Goal: Task Accomplishment & Management: Complete application form

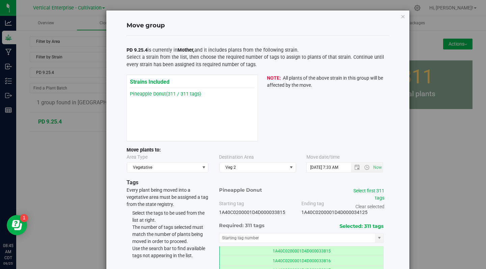
scroll to position [51, 0]
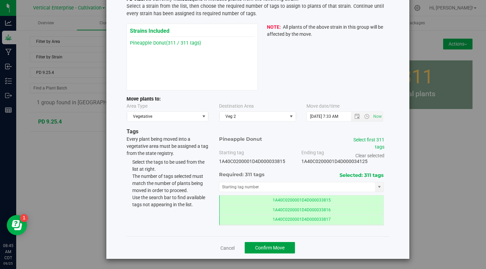
click at [264, 249] on span "Confirm Move" at bounding box center [269, 247] width 29 height 5
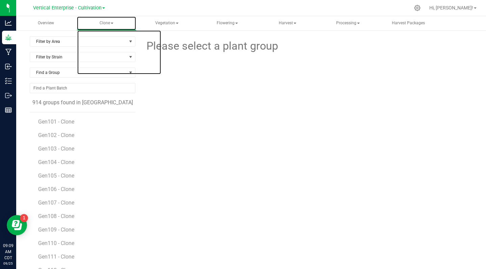
click at [112, 23] on span at bounding box center [112, 23] width 3 height 1
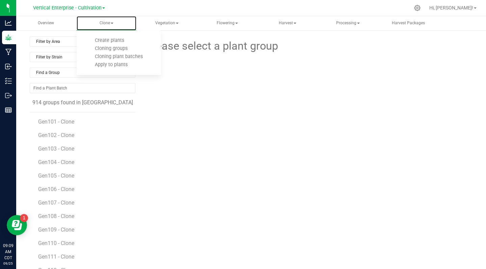
click at [117, 41] on span "Create plants" at bounding box center [110, 40] width 48 height 6
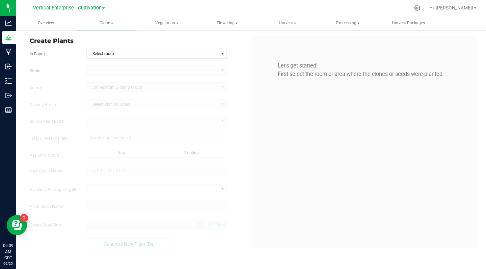
type input "[DATE] 9:09 AM"
click at [120, 53] on span "Select room" at bounding box center [153, 53] width 132 height 9
click at [99, 64] on li "Mother" at bounding box center [157, 65] width 140 height 10
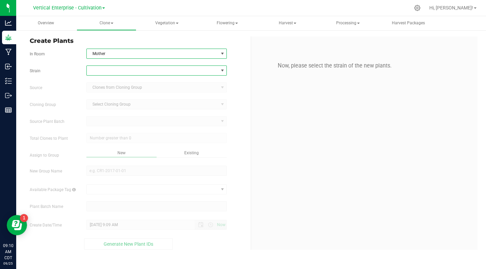
click at [107, 74] on span at bounding box center [153, 70] width 132 height 9
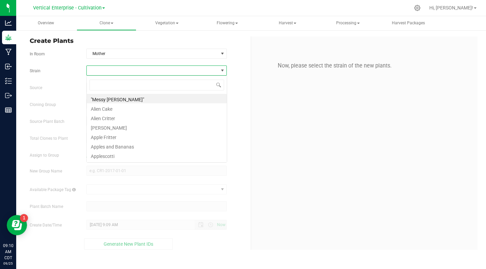
scroll to position [10, 141]
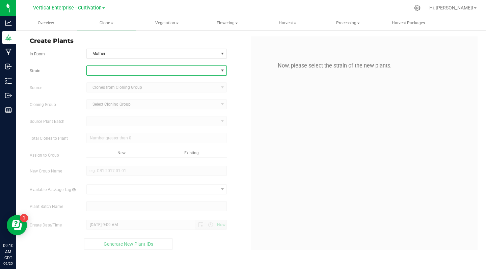
click at [99, 67] on span at bounding box center [153, 70] width 132 height 9
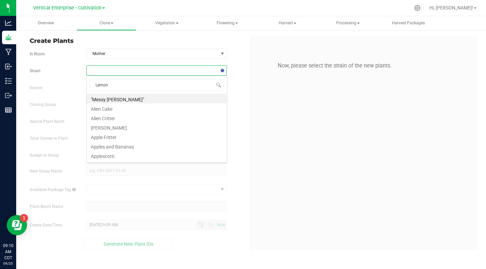
type input "Lemon"
click at [119, 108] on li "Lemon Fresh" at bounding box center [157, 107] width 140 height 9
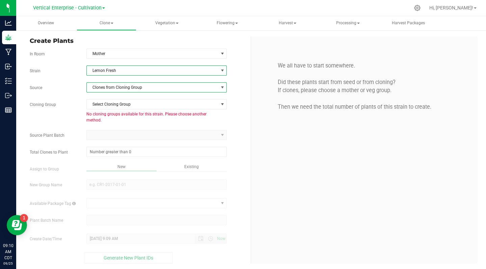
click at [138, 91] on span "Clones from Cloning Group" at bounding box center [153, 87] width 132 height 9
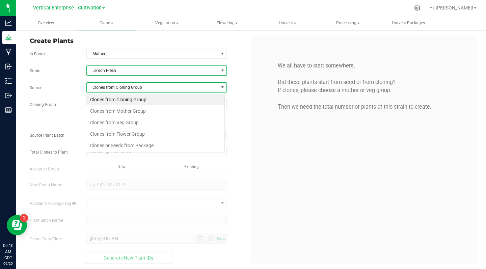
scroll to position [10, 139]
click at [130, 110] on li "Clones from Mother Group" at bounding box center [155, 110] width 138 height 11
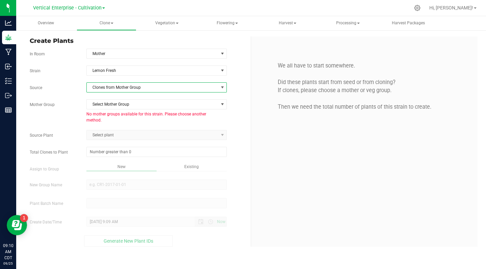
click at [136, 87] on span "Clones from Mother Group" at bounding box center [153, 87] width 132 height 9
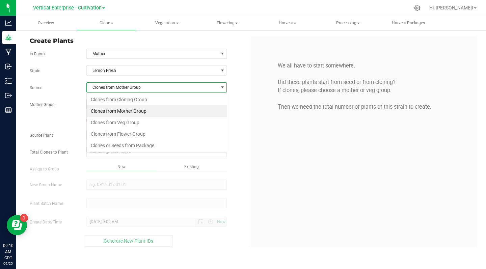
scroll to position [10, 141]
click at [121, 123] on li "Clones from Veg Group" at bounding box center [157, 122] width 140 height 11
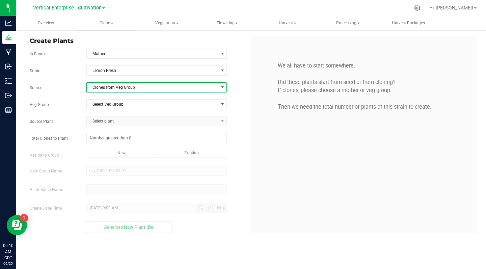
click at [128, 105] on span "Select Veg Group" at bounding box center [153, 104] width 132 height 9
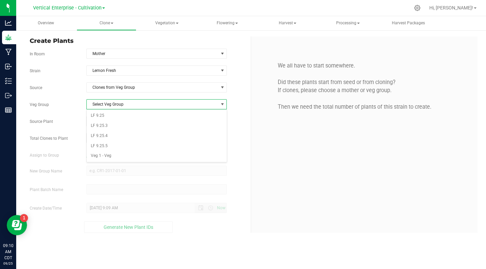
click at [96, 116] on li "LF 9.25" at bounding box center [157, 116] width 140 height 10
click at [117, 119] on span "Select plant" at bounding box center [153, 120] width 132 height 9
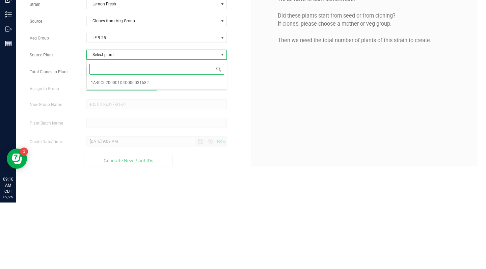
click at [142, 151] on span "1A40C0200001D4D000031682" at bounding box center [120, 149] width 58 height 9
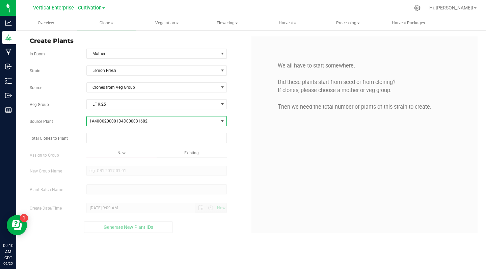
click at [119, 135] on input "text" at bounding box center [157, 137] width 140 height 9
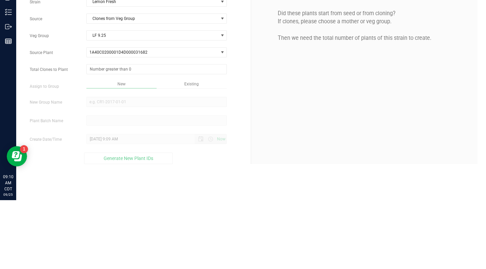
type input "0"
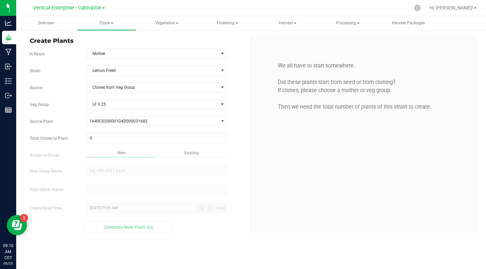
click at [95, 138] on input "0" at bounding box center [157, 137] width 140 height 9
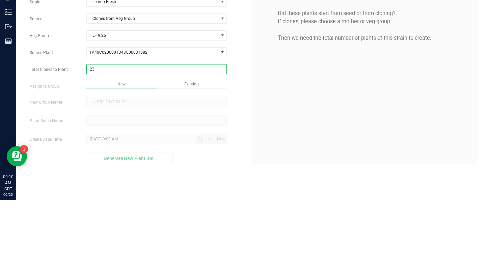
type input "238"
click at [124, 170] on div "Overview Clone Create plants Cloning groups Cloning plant batches Apply to plan…" at bounding box center [251, 142] width 470 height 253
type input "238"
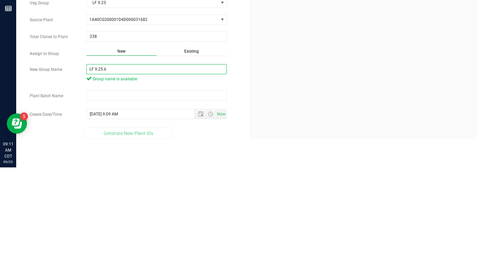
type input "LF 9.25.6"
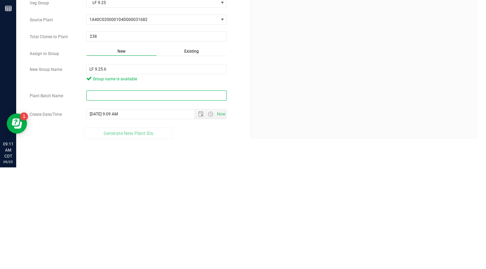
click at [95, 197] on input "text" at bounding box center [156, 197] width 141 height 10
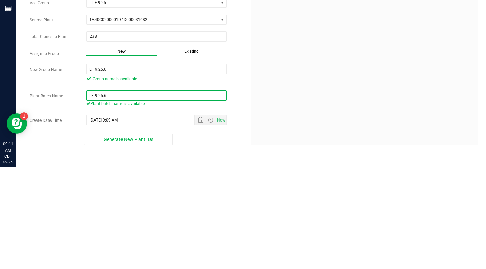
type input "LF 9.25.6"
click at [244, 175] on div "New Group Name LF 9.25.6 Group name is available" at bounding box center [138, 176] width 226 height 20
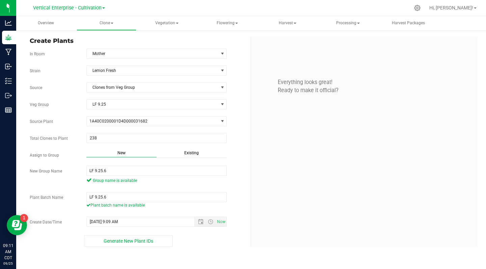
click at [126, 239] on span "Generate New Plant IDs" at bounding box center [129, 240] width 50 height 5
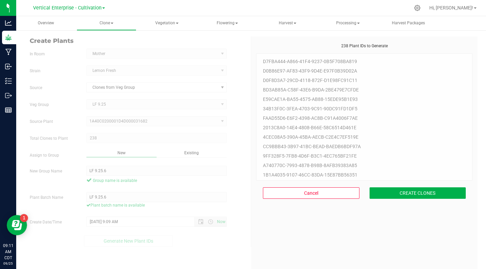
scroll to position [20, 0]
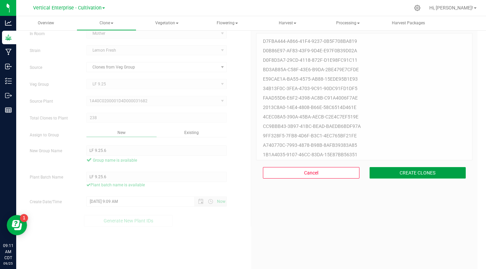
click at [424, 174] on button "CREATE CLONES" at bounding box center [417, 172] width 96 height 11
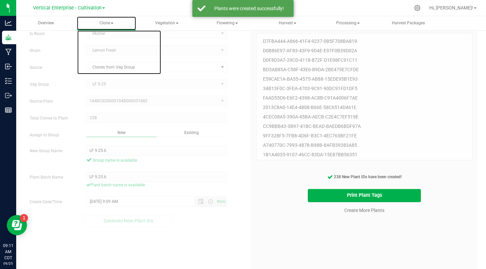
click at [112, 23] on span at bounding box center [112, 23] width 3 height 1
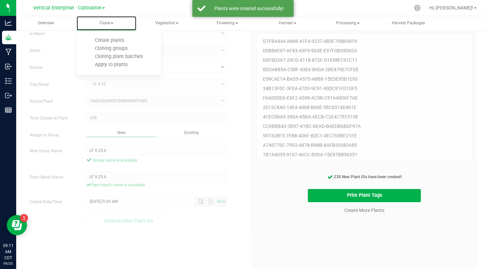
click at [127, 48] on span "Cloning groups" at bounding box center [111, 49] width 51 height 6
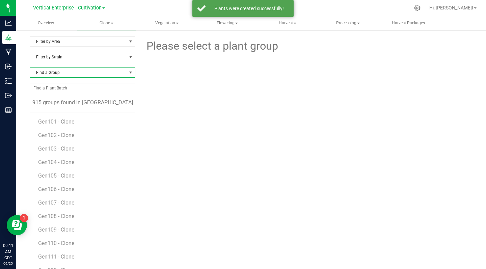
click at [120, 74] on span "Find a Group" at bounding box center [78, 72] width 96 height 9
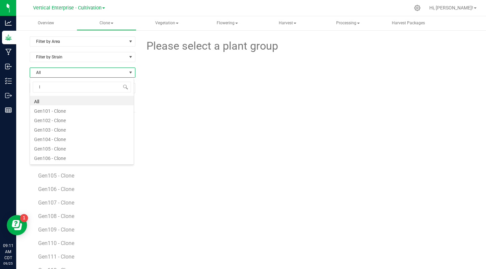
type input "lf"
click at [55, 102] on li "LF 9.25.6" at bounding box center [82, 100] width 104 height 9
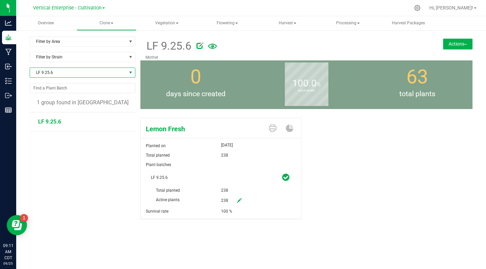
click at [456, 44] on button "Actions" at bounding box center [457, 43] width 29 height 11
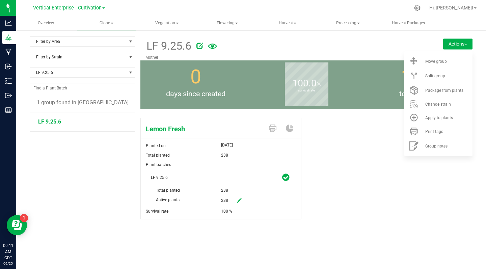
click at [444, 63] on span "Move group" at bounding box center [436, 61] width 22 height 5
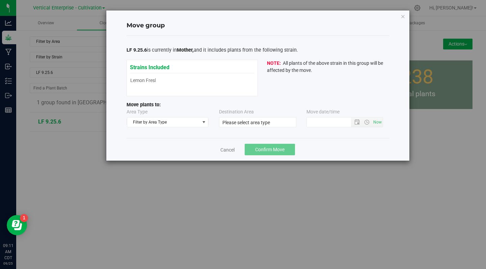
type input "[DATE] 9:10 AM"
click at [179, 126] on span "Filter by Area Type" at bounding box center [163, 121] width 73 height 9
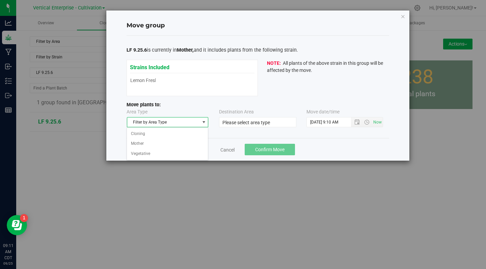
click at [147, 159] on li "Vegetative" at bounding box center [167, 154] width 81 height 10
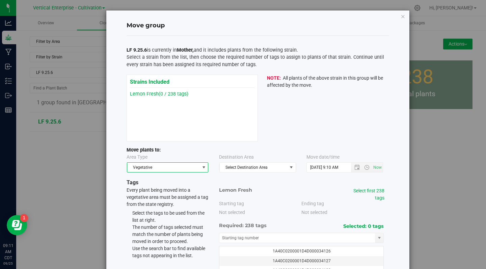
click at [242, 167] on span "Select Destination Area" at bounding box center [253, 167] width 67 height 9
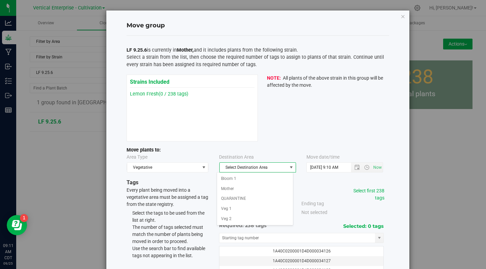
click at [229, 215] on li "Veg 2" at bounding box center [255, 219] width 76 height 10
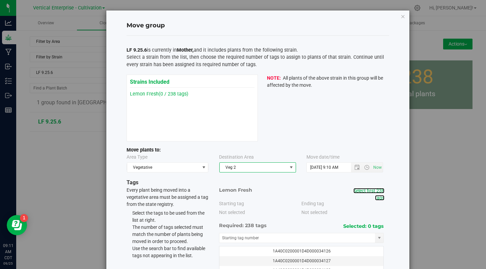
click at [373, 195] on link "Select first 238 tags" at bounding box center [368, 194] width 31 height 12
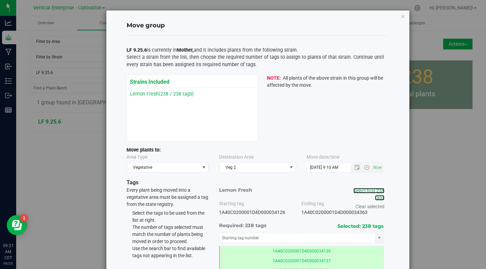
scroll to position [51, 0]
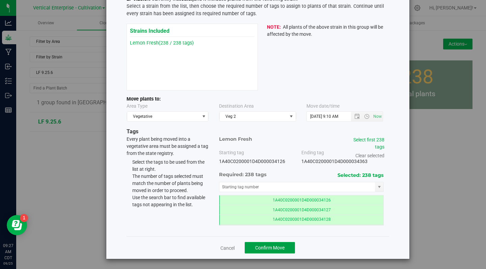
click at [270, 252] on button "Confirm Move" at bounding box center [270, 247] width 50 height 11
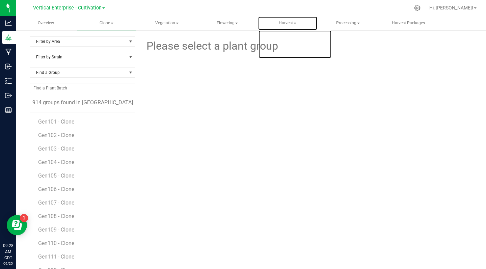
click at [292, 28] on span "Harvest" at bounding box center [287, 23] width 59 height 13
click at [291, 40] on span "Harvests" at bounding box center [285, 40] width 37 height 6
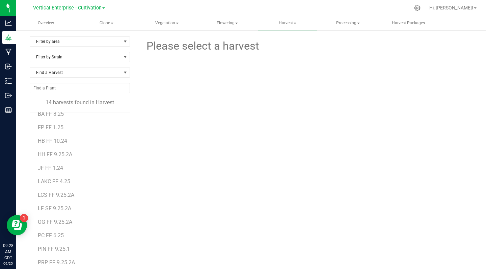
scroll to position [26, 0]
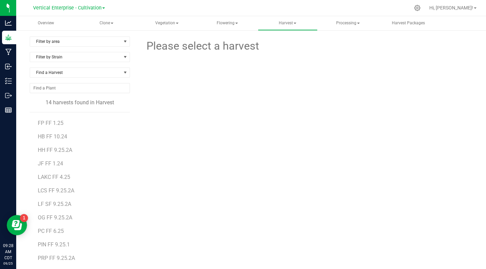
click at [48, 202] on span "LF SF 9.25.2A" at bounding box center [54, 204] width 33 height 6
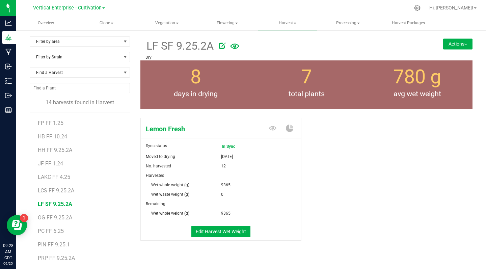
click at [453, 49] on button "Actions" at bounding box center [457, 43] width 29 height 11
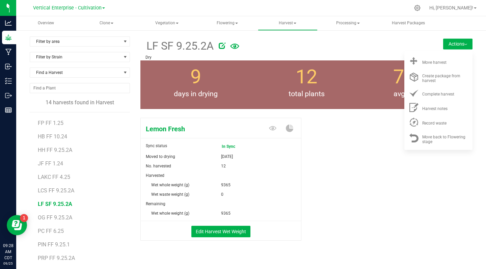
click at [437, 64] on span "Move harvest" at bounding box center [434, 62] width 24 height 5
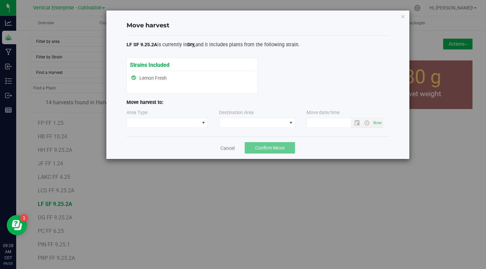
type input "[DATE] 9:28 AM"
click at [167, 124] on span at bounding box center [163, 122] width 73 height 9
click at [151, 145] on li "Processing" at bounding box center [167, 146] width 81 height 11
click at [254, 124] on span at bounding box center [252, 122] width 67 height 9
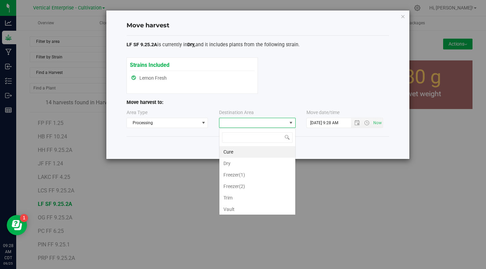
scroll to position [10, 77]
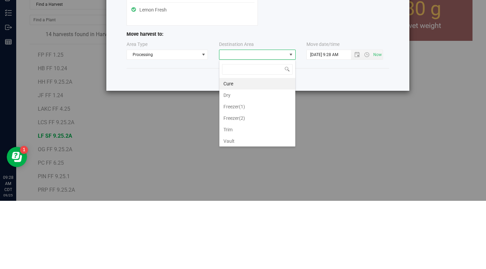
click at [228, 197] on li "Trim" at bounding box center [257, 197] width 76 height 11
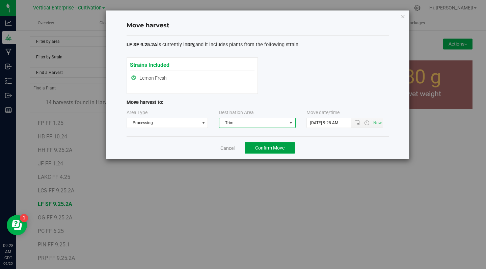
click at [271, 150] on span "Confirm Move" at bounding box center [269, 147] width 29 height 5
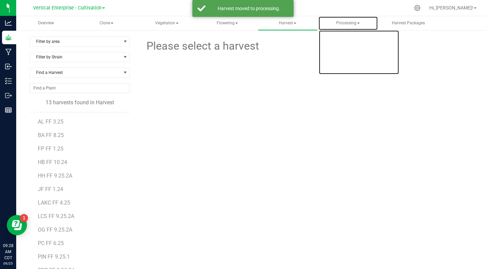
click at [349, 28] on span "Processing" at bounding box center [347, 23] width 59 height 13
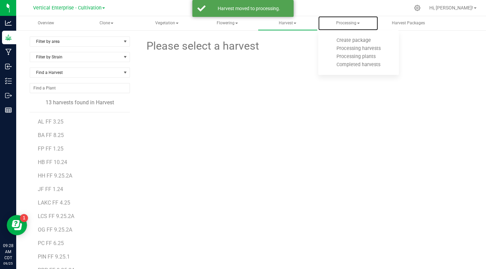
click at [378, 51] on span "Processing harvests" at bounding box center [358, 49] width 62 height 6
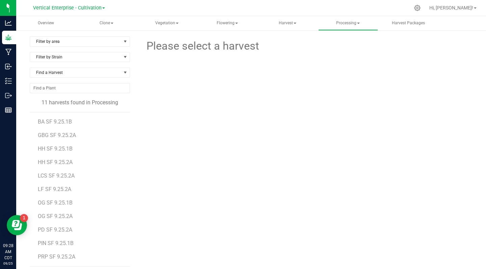
click at [58, 187] on span "LF SF 9.25.2A" at bounding box center [54, 189] width 33 height 6
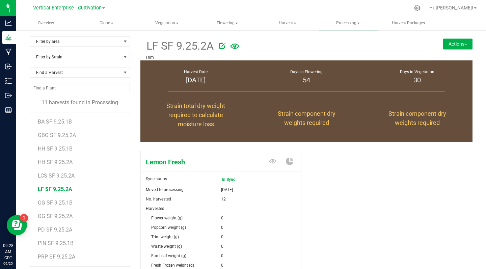
click at [464, 44] on img at bounding box center [465, 44] width 3 height 1
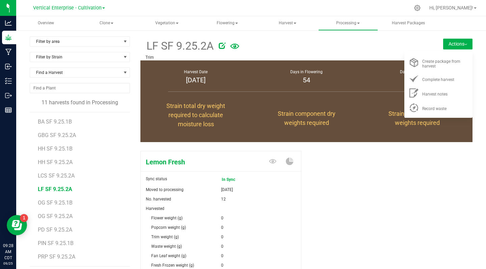
click at [433, 109] on span "Record waste" at bounding box center [434, 108] width 24 height 5
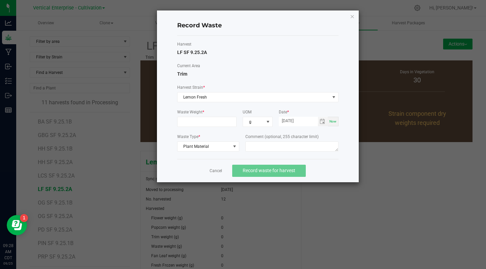
click at [197, 120] on input at bounding box center [206, 121] width 59 height 9
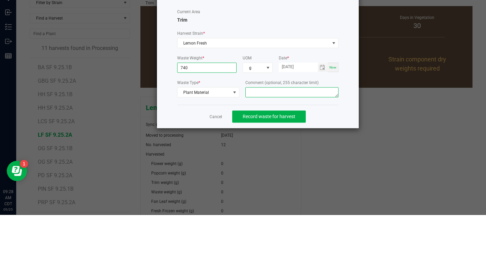
click at [269, 144] on textarea at bounding box center [291, 146] width 93 height 10
type input "740.0000 g"
type textarea "Bucking"
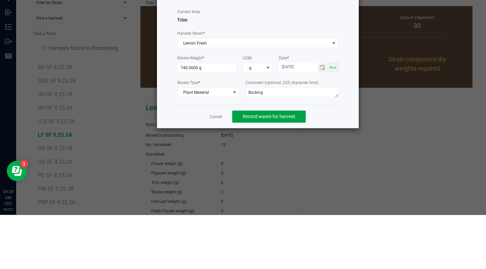
click at [286, 171] on span "Record waste for harvest" at bounding box center [269, 170] width 53 height 5
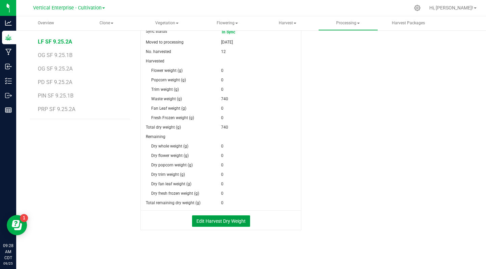
click at [219, 222] on button "Edit Harvest Dry Weight" at bounding box center [221, 220] width 58 height 11
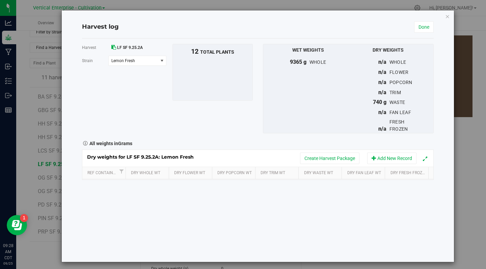
scroll to position [147, 0]
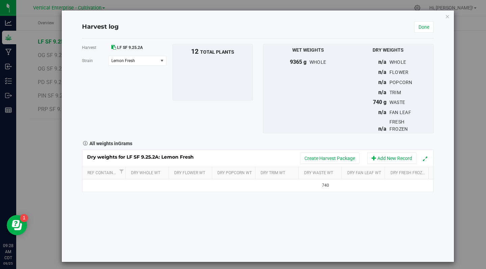
click at [140, 188] on td at bounding box center [148, 185] width 44 height 12
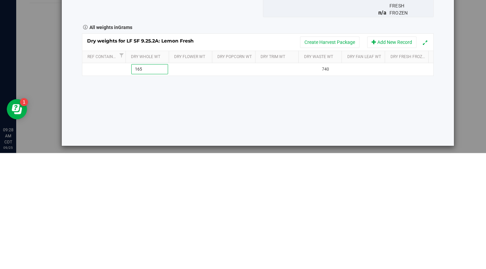
type input "1650"
click at [224, 231] on div "Harvest LF SF 9.25.2A [GEOGRAPHIC_DATA] Lemon Fresh Select strain Lemon Fresh T…" at bounding box center [258, 149] width 352 height 223
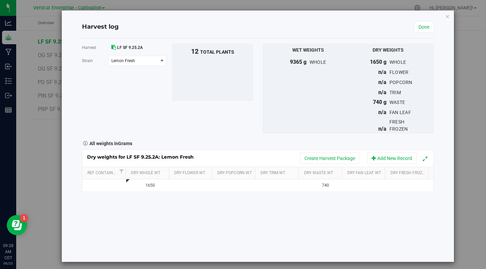
click at [330, 159] on button "Create Harvest Package" at bounding box center [329, 157] width 59 height 11
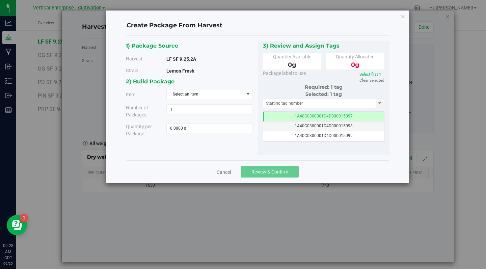
click at [214, 96] on span "Select an item" at bounding box center [205, 93] width 77 height 9
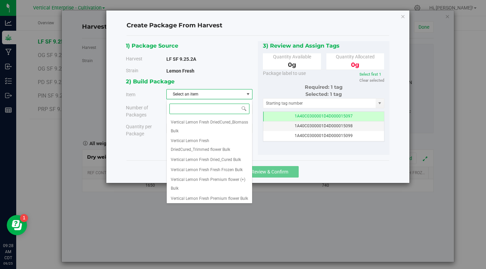
click at [237, 159] on span "Vertical Lemon Fresh Dried_Cured Bulk" at bounding box center [206, 160] width 70 height 9
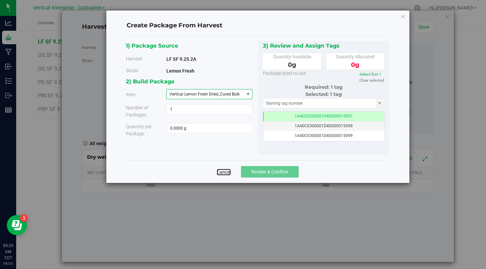
click at [227, 175] on link "Cancel" at bounding box center [224, 172] width 14 height 7
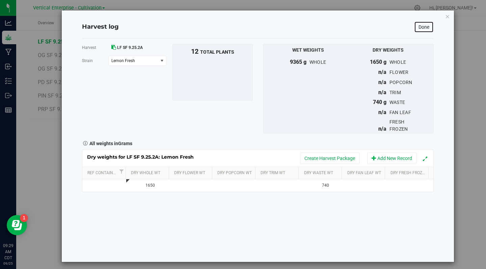
click at [424, 27] on link "Done" at bounding box center [424, 26] width 20 height 11
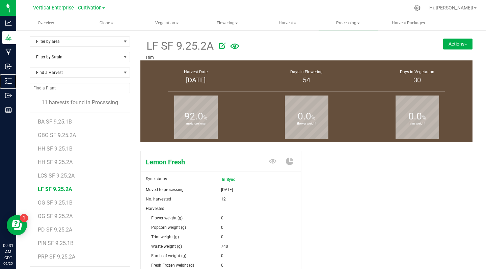
click at [9, 83] on line at bounding box center [10, 83] width 4 height 0
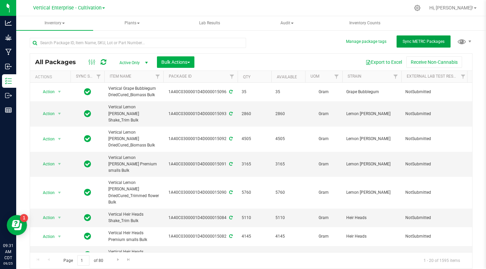
click at [425, 39] on span "Sync METRC Packages" at bounding box center [423, 41] width 42 height 5
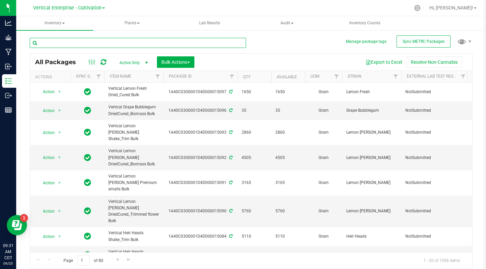
click at [49, 43] on input "text" at bounding box center [138, 43] width 216 height 10
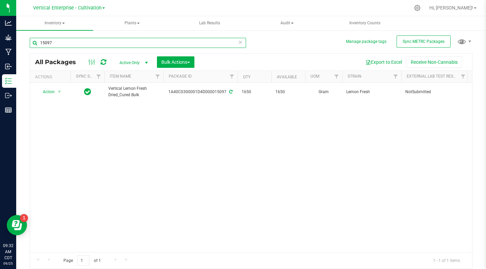
type input "15097"
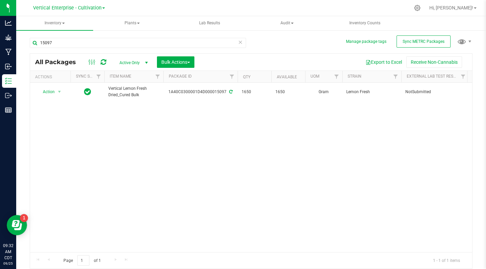
click at [46, 92] on span "Action" at bounding box center [46, 91] width 18 height 9
click at [53, 112] on li "Create package" at bounding box center [58, 113] width 43 height 10
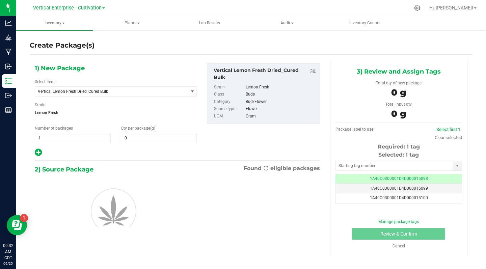
type input "0.0000"
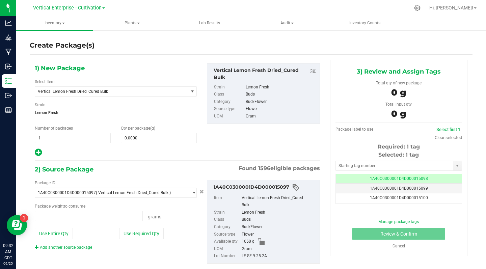
type input "0.0000 g"
click at [73, 88] on span "Vertical Lemon Fresh Dried_Cured Bulk" at bounding box center [111, 91] width 153 height 9
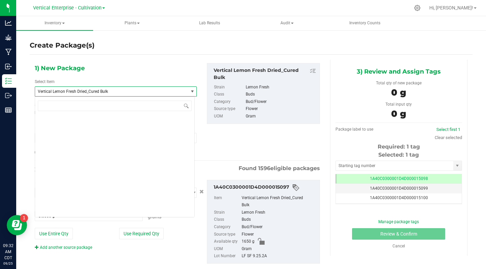
scroll to position [53038, 0]
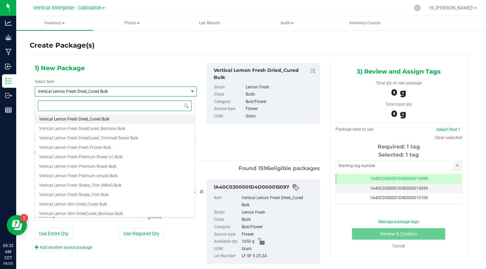
click at [121, 129] on span "Vertical Lemon Fresh DriedCured_Biomass Bulk" at bounding box center [82, 128] width 86 height 5
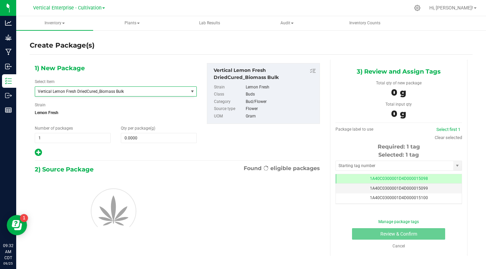
type input "0.0000"
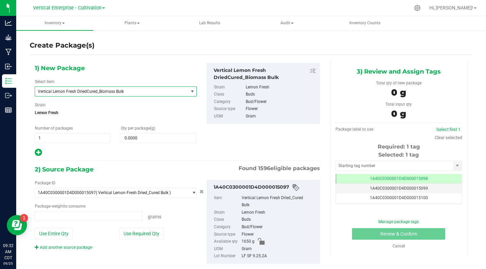
type input "0.0000 g"
click at [154, 137] on input "0.0000" at bounding box center [158, 137] width 75 height 9
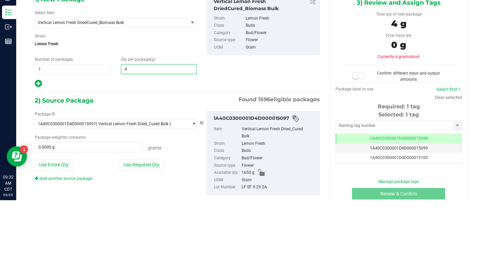
type input "45"
click at [112, 169] on div "2) Source Package Found 1596 eligible packages" at bounding box center [177, 169] width 285 height 10
type input "45.0000"
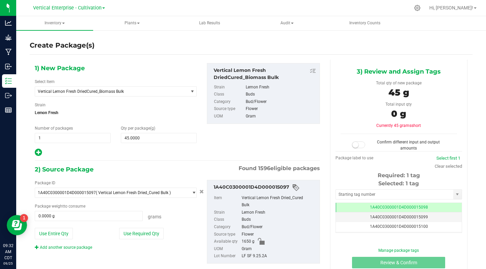
click at [136, 236] on button "Use Required Qty" at bounding box center [141, 233] width 45 height 11
type input "45.0000 g"
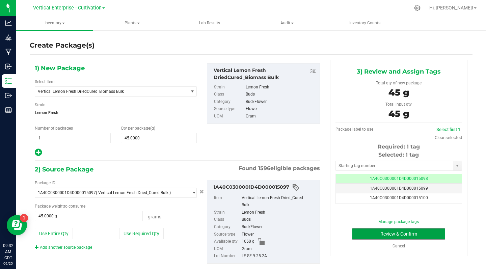
click at [428, 233] on button "Review & Confirm" at bounding box center [398, 233] width 93 height 11
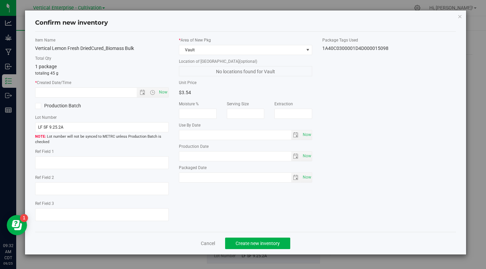
click at [164, 94] on span "Now" at bounding box center [162, 92] width 11 height 10
type input "[DATE] 9:32 AM"
click at [37, 106] on icon at bounding box center [38, 106] width 4 height 0
click at [0, 0] on input "Production Batch" at bounding box center [0, 0] width 0 height 0
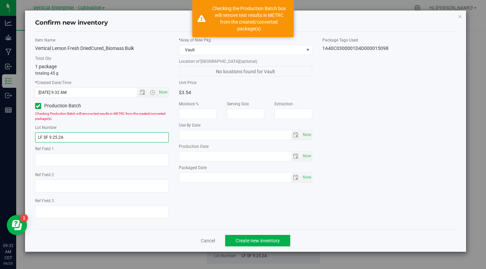
click at [75, 137] on input "LF SF 9.25.2A" at bounding box center [102, 137] width 134 height 10
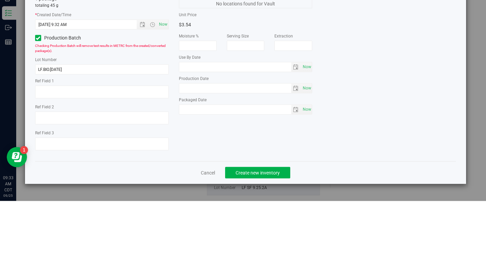
click at [403, 155] on div "Item Name Vertical Lemon Fresh DriedCured_Biomass Bulk Total Qty 1 package tota…" at bounding box center [245, 130] width 431 height 187
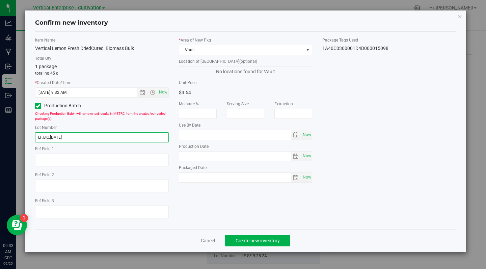
click at [48, 137] on input "LF.BIO.[DATE]" at bounding box center [102, 137] width 134 height 10
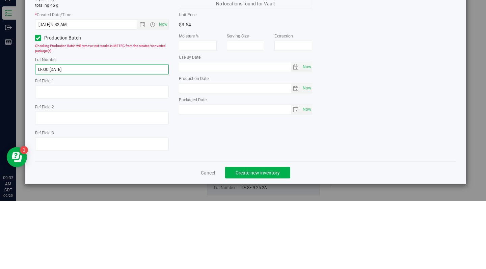
type input "LF.QC.[DATE]"
click at [402, 160] on div "Item Name Vertical Lemon Fresh DriedCured_Biomass Bulk Total Qty 1 package tota…" at bounding box center [245, 130] width 431 height 187
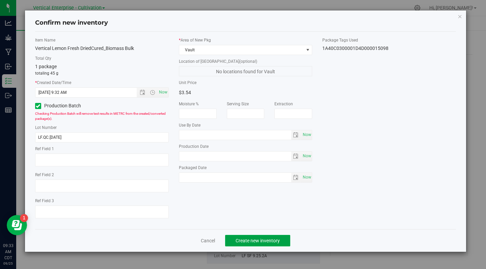
click at [261, 239] on span "Create new inventory" at bounding box center [257, 240] width 44 height 5
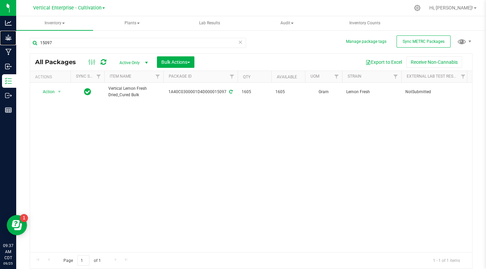
click at [0, 0] on p "Grow" at bounding box center [0, 0] width 0 height 0
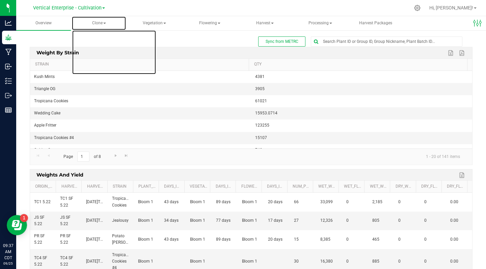
click at [105, 24] on span "Clone" at bounding box center [99, 23] width 54 height 13
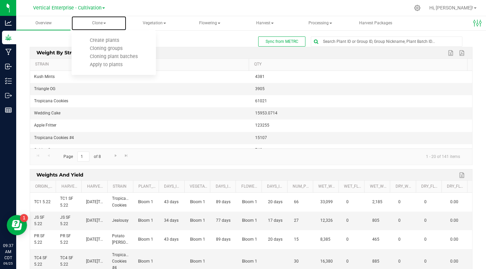
click at [110, 40] on span "Create plants" at bounding box center [105, 40] width 48 height 6
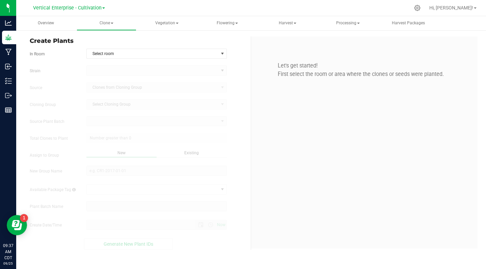
type input "[DATE] 9:37 AM"
click at [114, 56] on span "Select room" at bounding box center [153, 53] width 132 height 9
click at [106, 67] on li "Mother" at bounding box center [157, 65] width 140 height 10
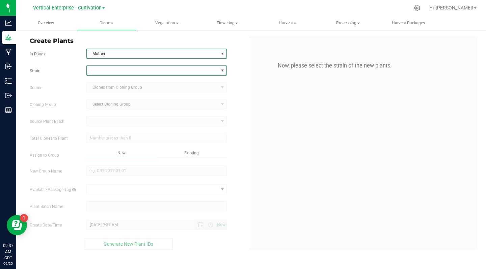
click at [98, 71] on span at bounding box center [153, 70] width 132 height 9
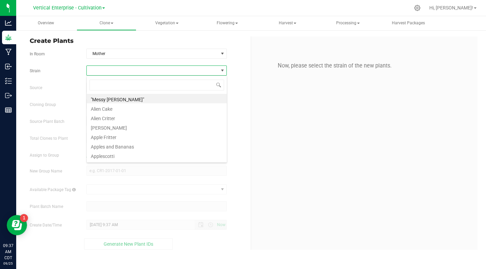
scroll to position [10, 141]
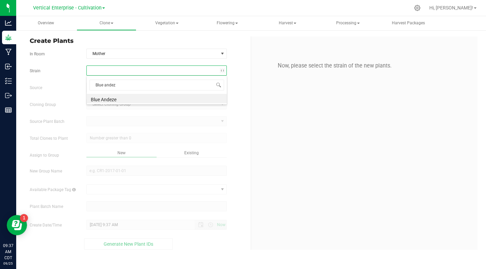
type input "Blue andeze"
click at [130, 95] on li "Blue Andeze" at bounding box center [157, 98] width 140 height 9
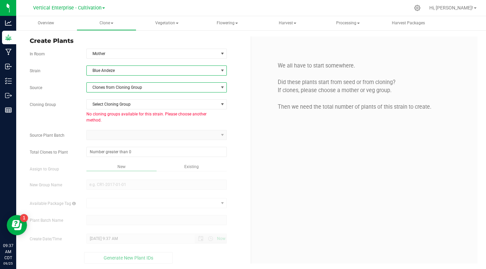
click at [135, 89] on span "Clones from Cloning Group" at bounding box center [153, 87] width 132 height 9
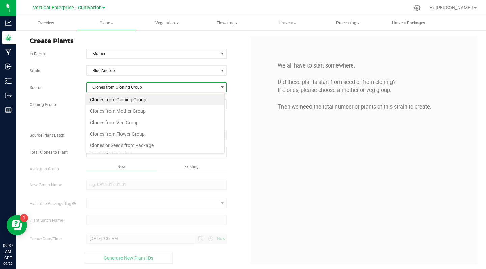
scroll to position [10, 139]
click at [140, 111] on li "Clones from Mother Group" at bounding box center [155, 110] width 138 height 11
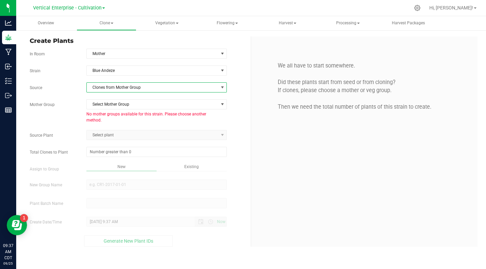
click at [139, 84] on span "Clones from Mother Group" at bounding box center [153, 87] width 132 height 9
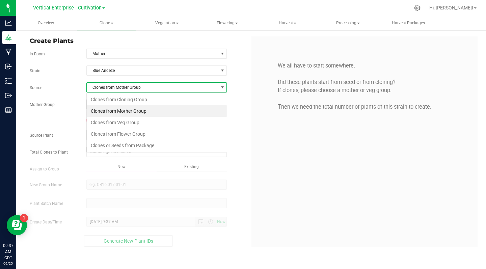
scroll to position [10, 141]
click at [134, 121] on li "Clones from Veg Group" at bounding box center [157, 122] width 140 height 11
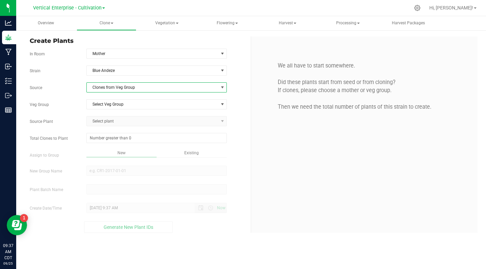
click at [134, 105] on span "Select Veg Group" at bounding box center [153, 104] width 132 height 9
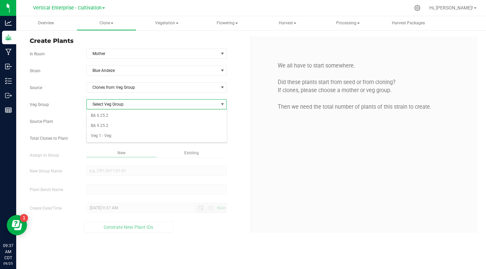
click at [99, 119] on li "BA 6.25.2" at bounding box center [157, 116] width 140 height 10
click at [104, 124] on span "Select plant" at bounding box center [153, 120] width 132 height 9
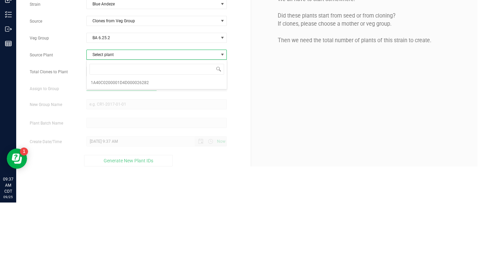
click at [121, 105] on span "BA 6.25.2" at bounding box center [153, 104] width 132 height 9
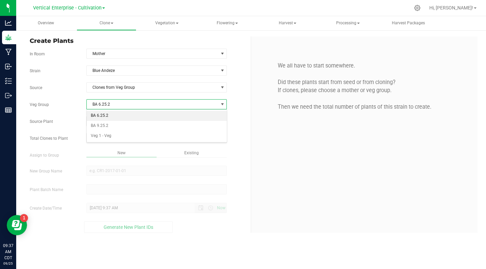
click at [109, 130] on li "BA 9.25.2" at bounding box center [157, 126] width 140 height 10
click at [128, 120] on span "Select plant" at bounding box center [153, 120] width 132 height 9
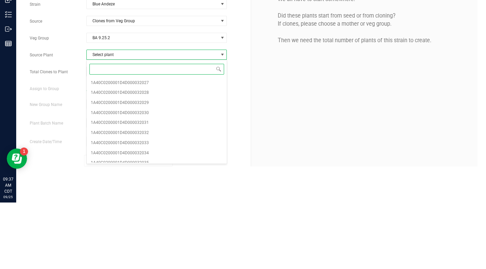
click at [143, 148] on span "1A40C0200001D4D000032027" at bounding box center [120, 149] width 58 height 9
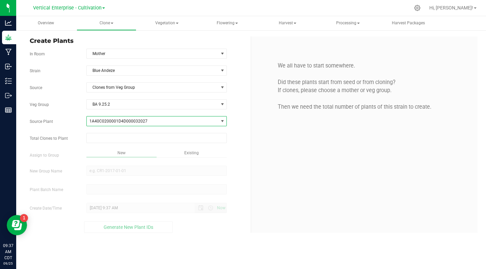
click at [145, 137] on input "text" at bounding box center [157, 137] width 140 height 9
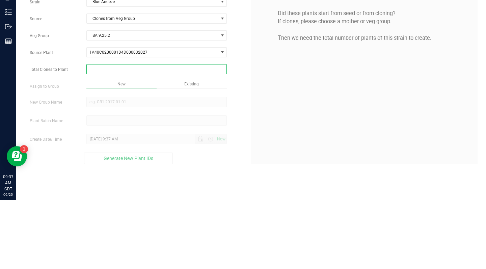
click at [100, 136] on input "Total Clones to Plant" at bounding box center [157, 137] width 140 height 9
click at [171, 118] on span "1A40C0200001D4D000032027" at bounding box center [153, 120] width 132 height 9
type input "0"
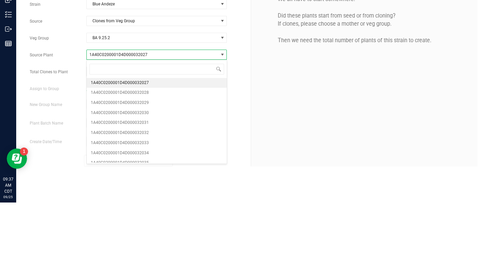
click at [280, 151] on div "We all have to start somewhere. Did these plants start from seed or from clonin…" at bounding box center [364, 134] width 226 height 196
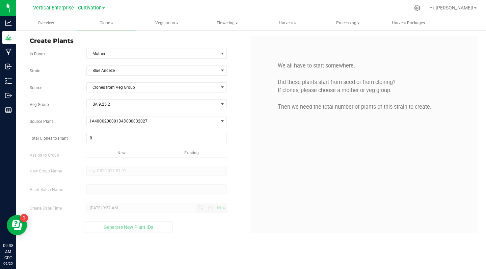
click at [99, 135] on input "0" at bounding box center [157, 137] width 140 height 9
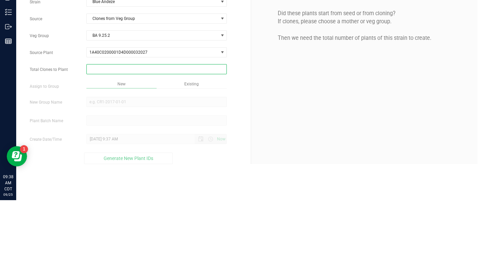
click at [258, 156] on div "We all have to start somewhere. Did these plants start from seed or from clonin…" at bounding box center [364, 134] width 226 height 196
type input "0"
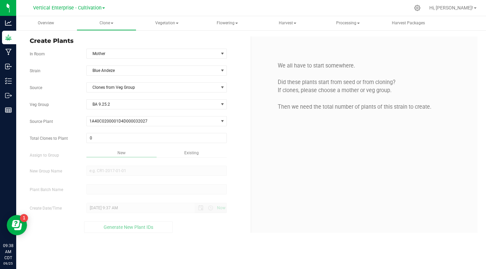
click at [99, 140] on input "0" at bounding box center [157, 137] width 140 height 9
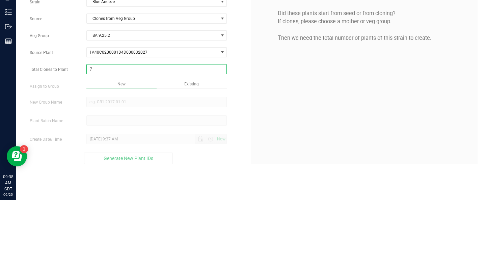
type input "79"
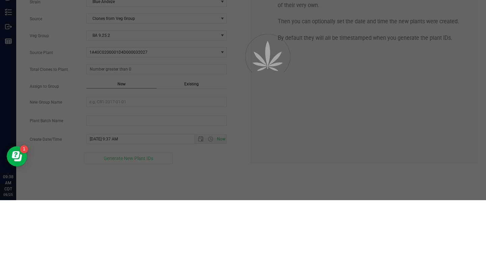
type input "79"
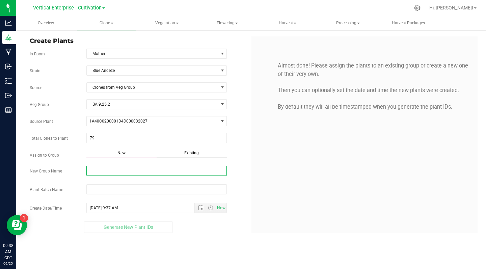
click at [107, 168] on input "New Group Name" at bounding box center [156, 171] width 141 height 10
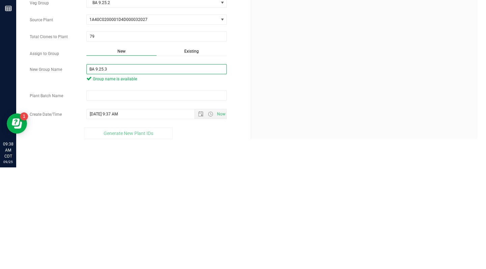
type input "BA 9.25.3"
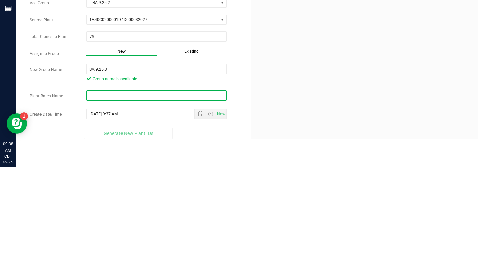
click at [110, 196] on input "text" at bounding box center [156, 197] width 141 height 10
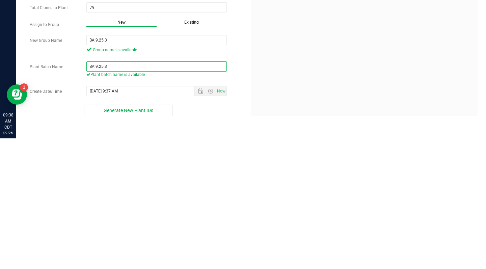
type input "BA 9.25.3"
click at [126, 243] on span "Generate New Plant IDs" at bounding box center [129, 240] width 50 height 5
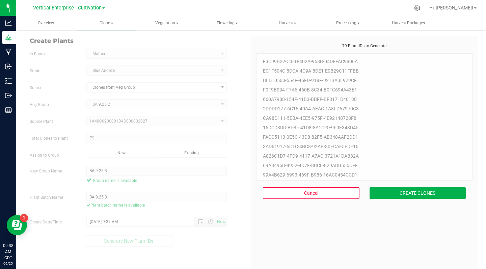
scroll to position [20, 0]
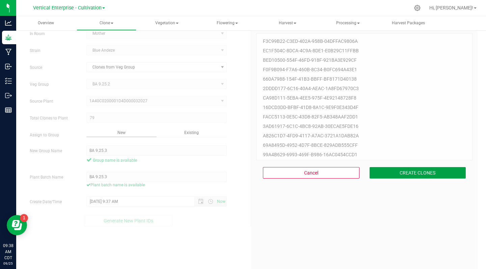
click at [421, 176] on button "CREATE CLONES" at bounding box center [417, 172] width 96 height 11
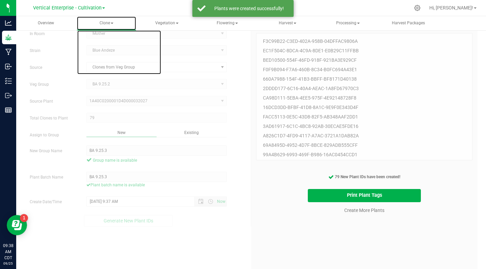
click at [116, 27] on span "Clone" at bounding box center [106, 23] width 59 height 13
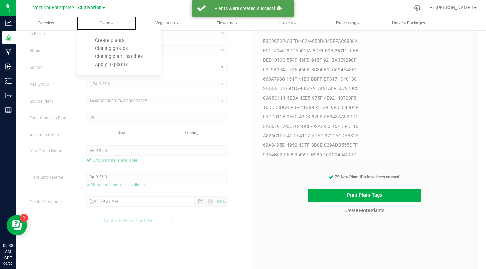
click at [120, 51] on span "Cloning groups" at bounding box center [111, 49] width 51 height 6
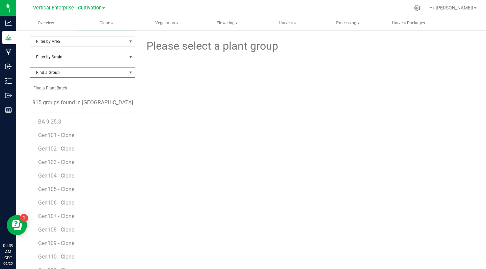
click at [43, 73] on span "Find a Group" at bounding box center [78, 72] width 96 height 9
click at [48, 110] on li "BA 9.25.3" at bounding box center [82, 109] width 104 height 9
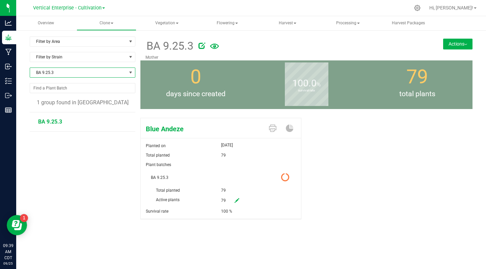
click at [466, 44] on img at bounding box center [465, 44] width 3 height 1
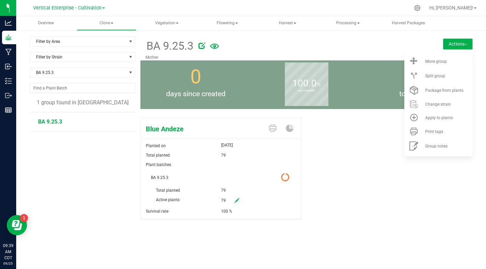
click at [448, 61] on div "Move group" at bounding box center [448, 61] width 46 height 5
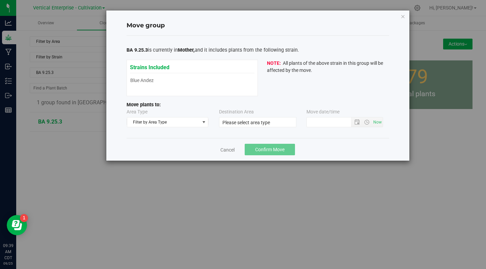
type input "[DATE] 9:38 AM"
click at [174, 118] on span "Filter by Area Type" at bounding box center [163, 121] width 73 height 9
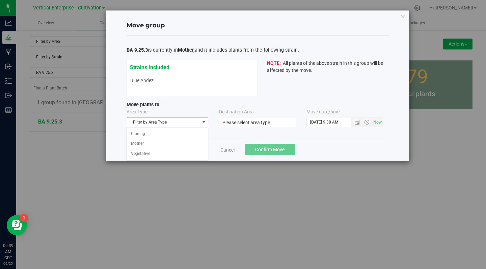
click at [142, 154] on li "Vegetative" at bounding box center [167, 154] width 81 height 10
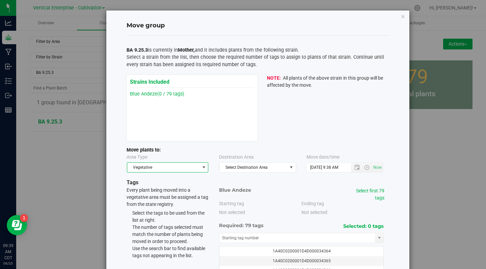
click at [240, 168] on span "Select Destination Area" at bounding box center [253, 167] width 67 height 9
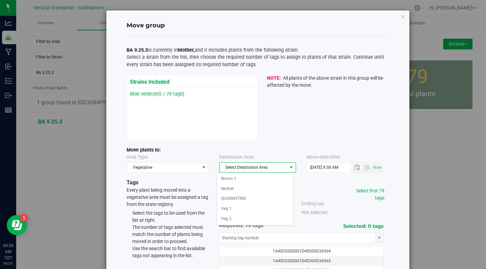
click at [228, 218] on li "Veg 2" at bounding box center [255, 219] width 76 height 10
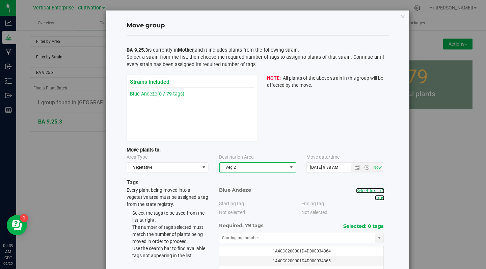
click at [377, 193] on link "Select first 79 tags" at bounding box center [370, 194] width 28 height 12
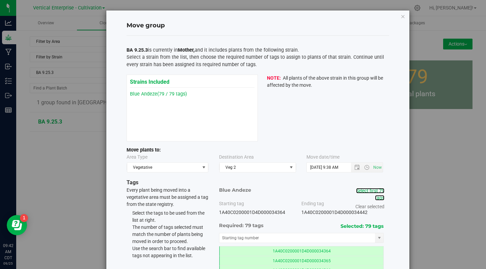
scroll to position [51, 0]
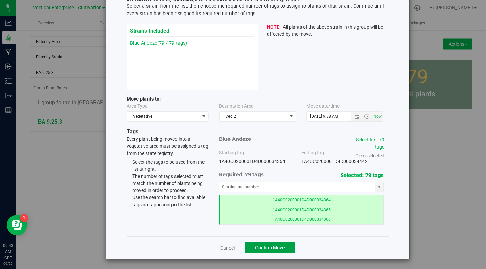
click at [271, 246] on span "Confirm Move" at bounding box center [269, 247] width 29 height 5
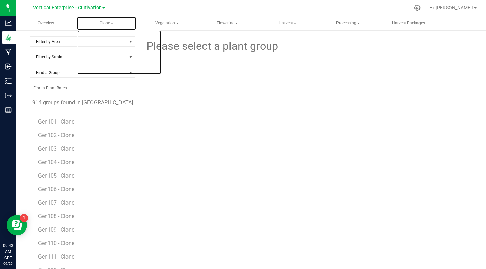
click at [114, 28] on span "Clone" at bounding box center [106, 23] width 59 height 13
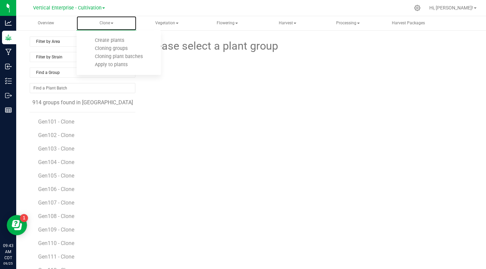
click at [115, 39] on span "Create plants" at bounding box center [110, 40] width 48 height 6
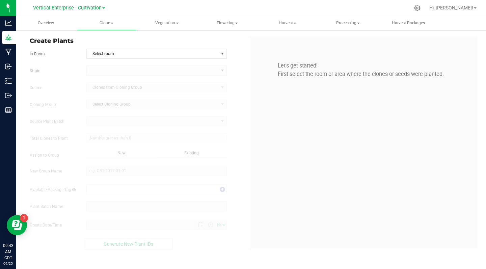
type input "[DATE] 9:43 AM"
click at [107, 53] on span "Select room" at bounding box center [153, 53] width 132 height 9
click at [103, 56] on span "Select room" at bounding box center [153, 53] width 132 height 9
click at [110, 69] on kendo-dropdownlist at bounding box center [156, 70] width 141 height 10
click at [103, 75] on kendo-dropdownlist at bounding box center [156, 70] width 141 height 10
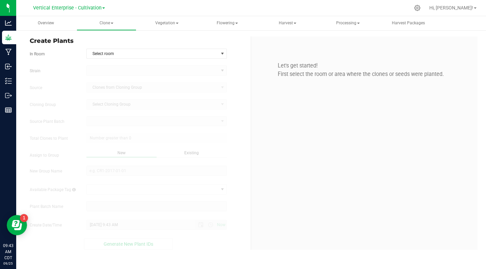
click at [118, 54] on span "Select room" at bounding box center [153, 53] width 132 height 9
click at [97, 63] on li "Mother" at bounding box center [157, 65] width 140 height 10
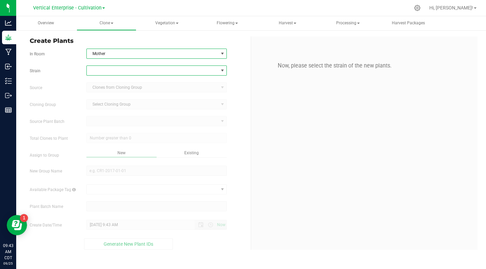
click at [99, 73] on span at bounding box center [153, 70] width 132 height 9
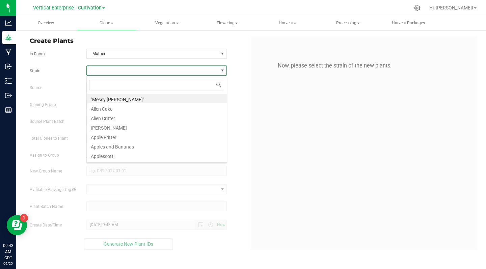
scroll to position [10, 141]
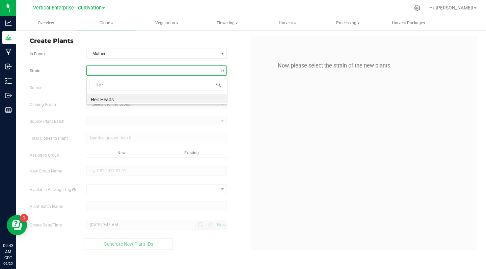
type input "Heir"
click at [105, 97] on li "Heir Heads" at bounding box center [157, 98] width 140 height 9
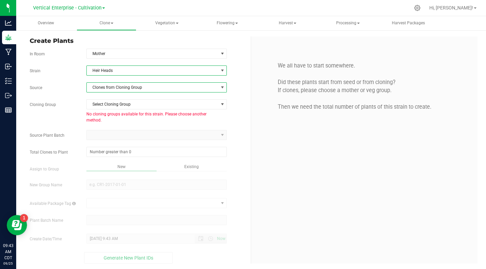
click at [121, 90] on span "Clones from Cloning Group" at bounding box center [153, 87] width 132 height 9
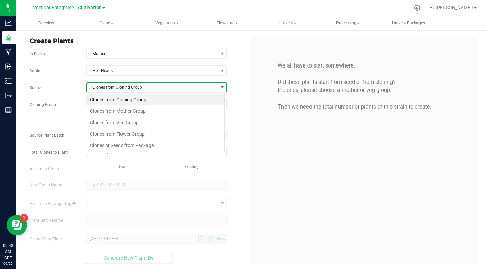
scroll to position [10, 139]
click at [141, 111] on li "Clones from Mother Group" at bounding box center [155, 110] width 138 height 11
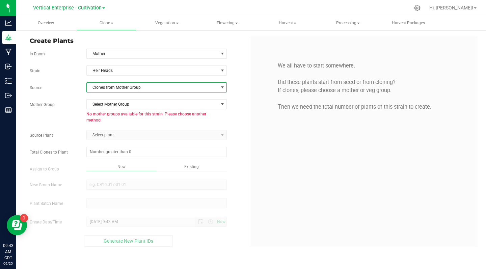
click at [135, 102] on span "Select Mother Group" at bounding box center [153, 104] width 132 height 9
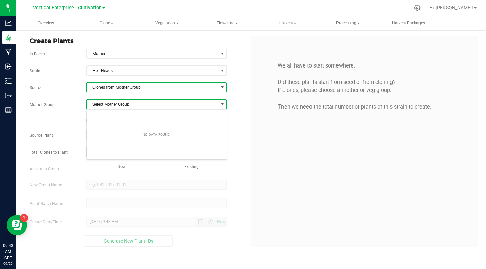
click at [140, 89] on span "Clones from Mother Group" at bounding box center [153, 87] width 132 height 9
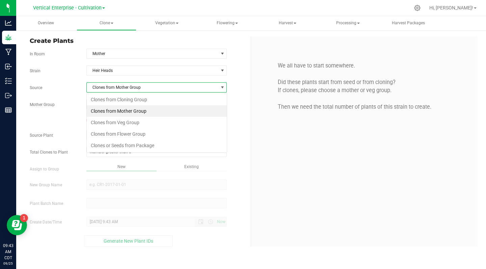
scroll to position [10, 141]
click at [132, 124] on li "Clones from Veg Group" at bounding box center [157, 122] width 140 height 11
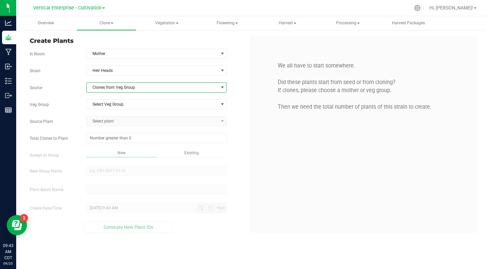
click at [121, 103] on span "Select Veg Group" at bounding box center [153, 104] width 132 height 9
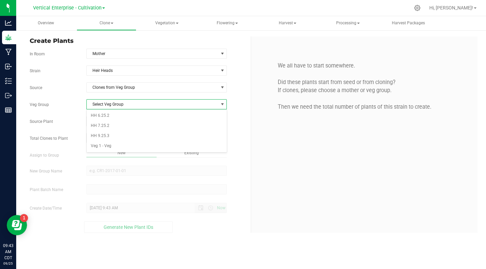
click at [108, 134] on li "HH 9.25.3" at bounding box center [157, 136] width 140 height 10
click at [117, 120] on span "Select plant" at bounding box center [153, 120] width 132 height 9
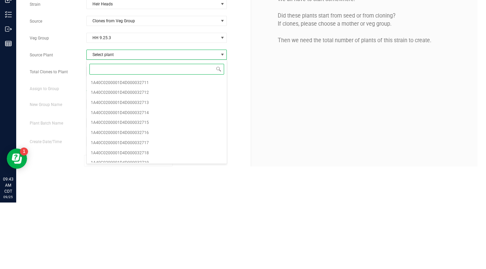
click at [140, 148] on span "1A40C0200001D4D000032711" at bounding box center [120, 149] width 58 height 9
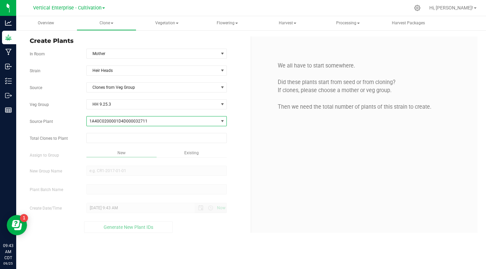
click at [143, 140] on input "text" at bounding box center [157, 137] width 140 height 9
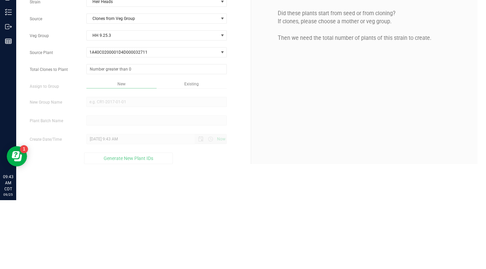
type input "0"
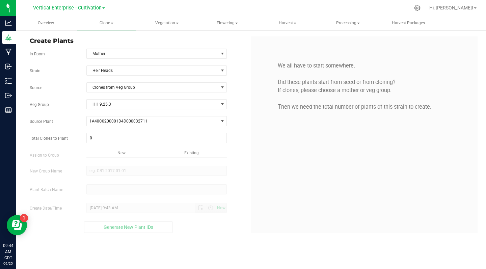
click at [101, 137] on input "0" at bounding box center [157, 137] width 140 height 9
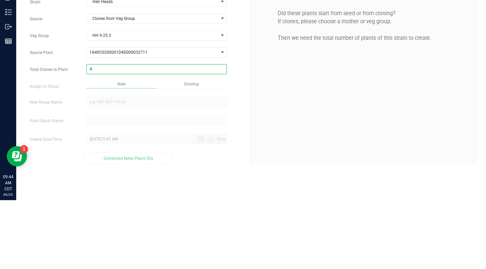
type input "95"
click at [107, 170] on div "Overview Clone Create plants Cloning groups Cloning plant batches Apply to plan…" at bounding box center [251, 142] width 470 height 253
type input "95"
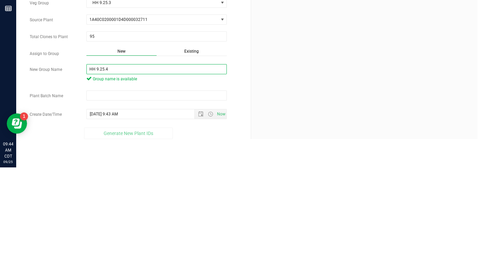
type input "HH 9.25.4"
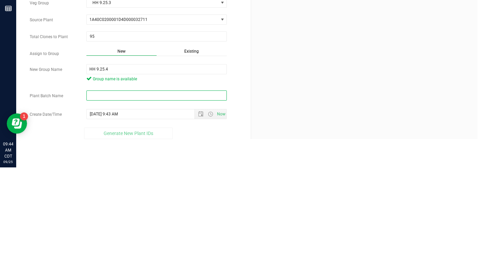
click at [102, 197] on input "text" at bounding box center [156, 197] width 141 height 10
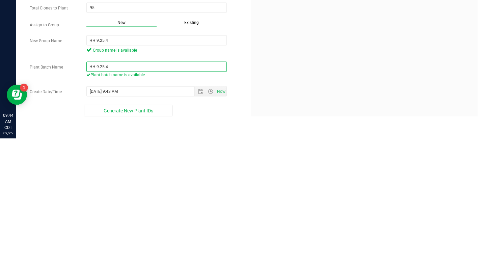
type input "HH 9.25.4"
click at [131, 240] on span "Generate New Plant IDs" at bounding box center [129, 240] width 50 height 5
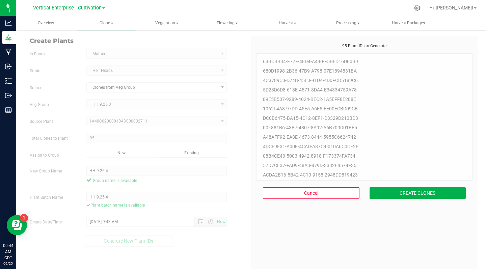
scroll to position [20, 0]
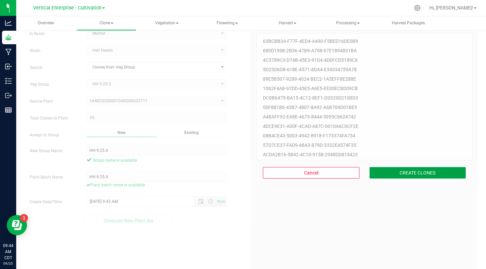
click at [422, 172] on button "CREATE CLONES" at bounding box center [417, 172] width 96 height 11
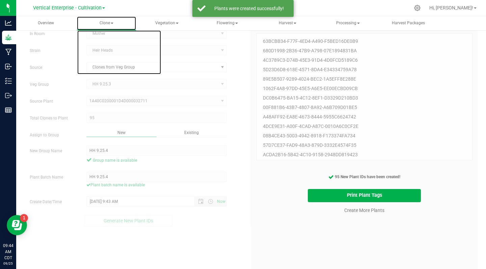
click at [109, 27] on span "Clone" at bounding box center [106, 23] width 59 height 13
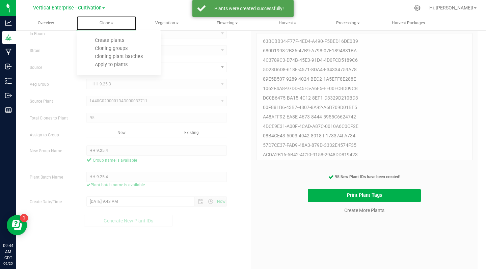
click at [121, 51] on span "Cloning groups" at bounding box center [111, 49] width 51 height 6
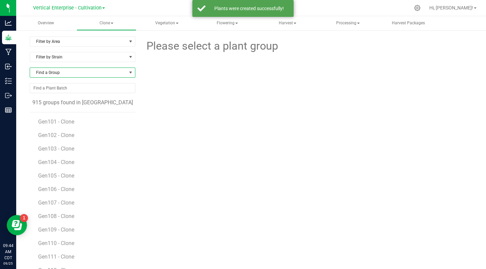
click at [65, 68] on span "Find a Group" at bounding box center [78, 72] width 96 height 9
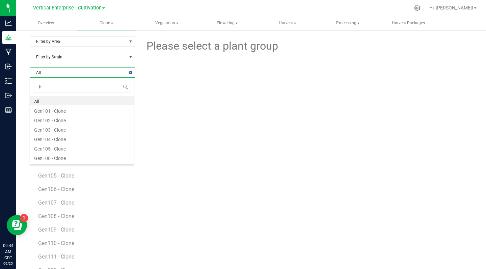
type input "hh"
click at [56, 103] on li "HH 9.25.4" at bounding box center [82, 100] width 104 height 9
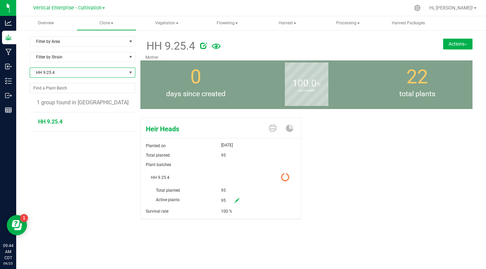
click at [466, 44] on img at bounding box center [465, 44] width 3 height 1
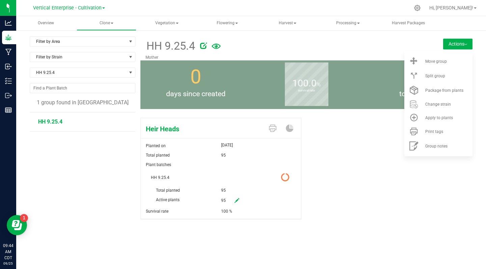
click at [445, 63] on span "Move group" at bounding box center [436, 61] width 22 height 5
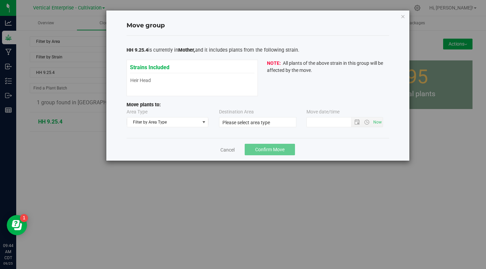
type input "[DATE] 9:43 AM"
click at [170, 123] on span "Filter by Area Type" at bounding box center [163, 121] width 73 height 9
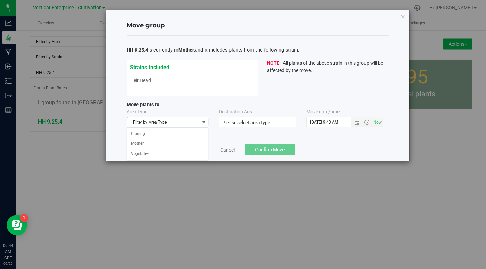
click at [140, 153] on li "Vegetative" at bounding box center [167, 154] width 81 height 10
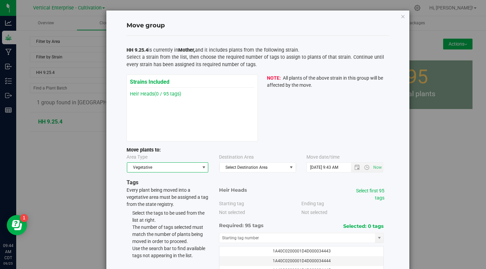
click at [246, 168] on span "Select Destination Area" at bounding box center [253, 167] width 67 height 9
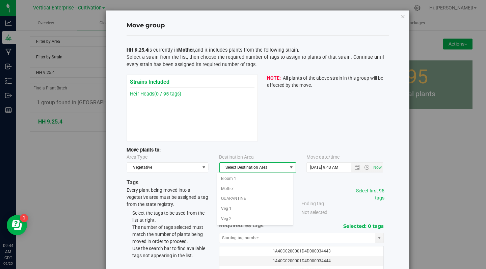
click at [229, 215] on li "Veg 2" at bounding box center [255, 219] width 76 height 10
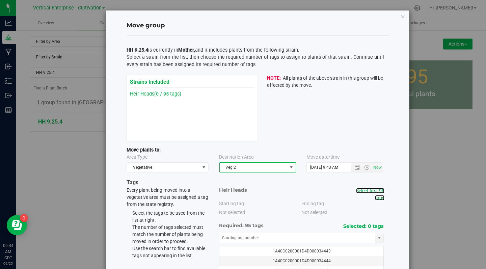
click at [374, 197] on link "Select first 95 tags" at bounding box center [370, 194] width 28 height 12
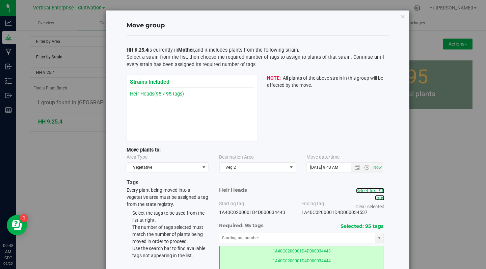
scroll to position [51, 0]
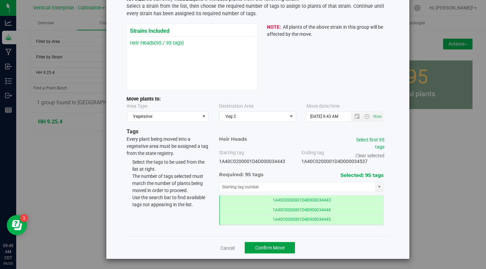
click at [267, 248] on span "Confirm Move" at bounding box center [269, 247] width 29 height 5
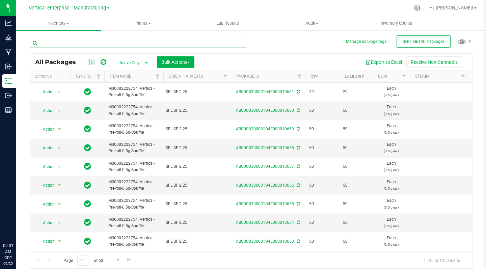
click at [62, 41] on input "text" at bounding box center [138, 43] width 216 height 10
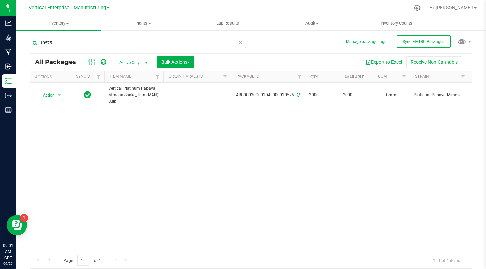
type input "10575"
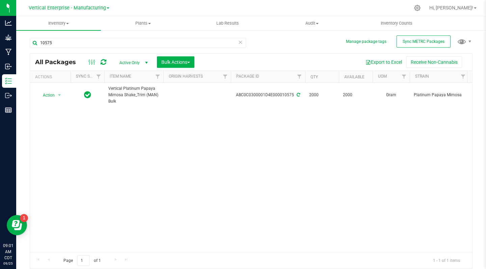
click at [45, 97] on span "Action" at bounding box center [46, 94] width 18 height 9
click at [55, 114] on li "Create package" at bounding box center [58, 116] width 43 height 10
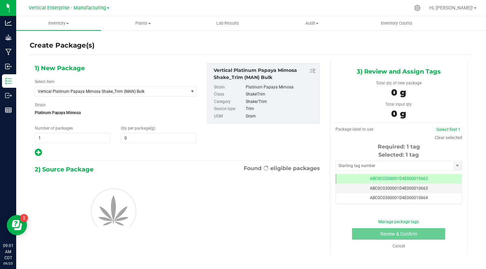
type input "0.0000"
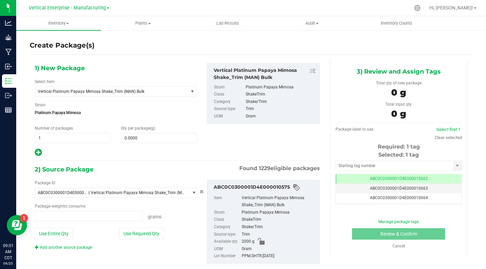
type input "0.0000 g"
click at [124, 92] on span "Vertical Platinum Papaya Mimosa Shake_Trim (MAN) Bulk" at bounding box center [109, 91] width 142 height 5
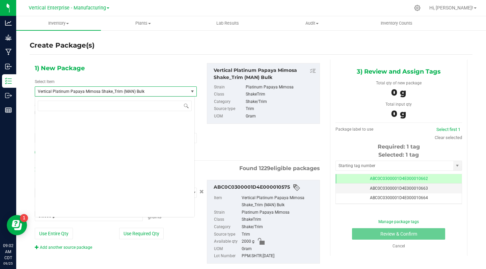
scroll to position [54493, 0]
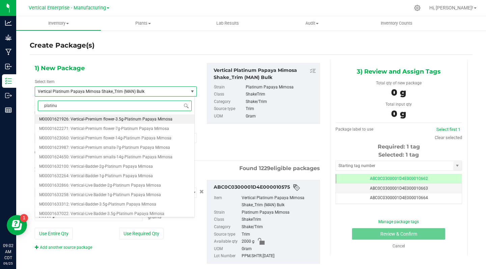
type input "platinum"
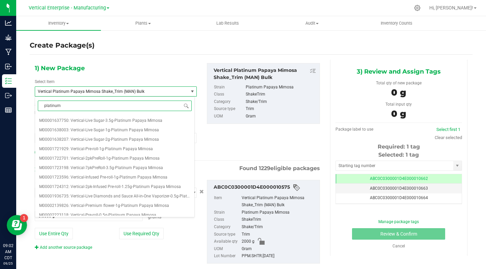
click at [108, 166] on span "M00001723198: Vertical-7pkPreRoll-3.5g-Platinum Papaya Mimosa" at bounding box center [101, 167] width 124 height 5
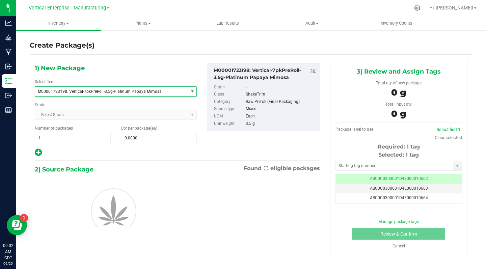
type input "0"
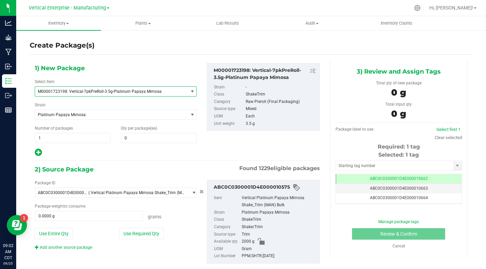
click at [141, 138] on input "0" at bounding box center [158, 137] width 75 height 9
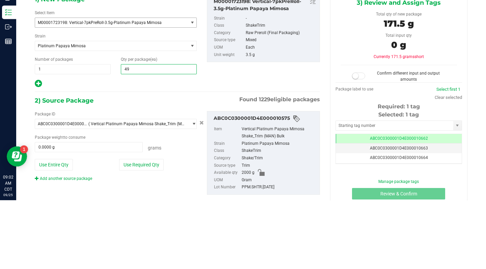
type input "495"
click at [325, 147] on div "3) Review and Assign Tags Total qty of new package 1732.5 g Total input qty 0 g…" at bounding box center [398, 172] width 147 height 225
type input "495"
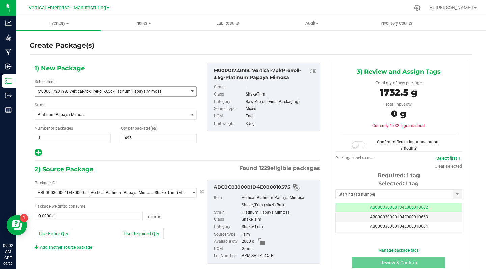
click at [53, 233] on button "Use Entire Qty" at bounding box center [54, 233] width 38 height 11
type input "2000.0000 g"
click at [354, 144] on small at bounding box center [355, 145] width 6 height 6
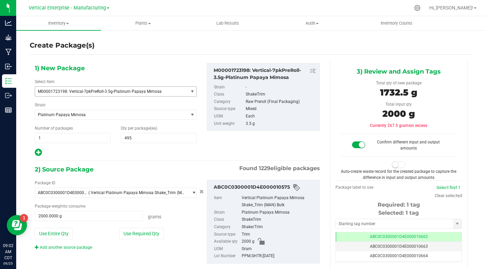
click at [392, 164] on small at bounding box center [395, 165] width 6 height 6
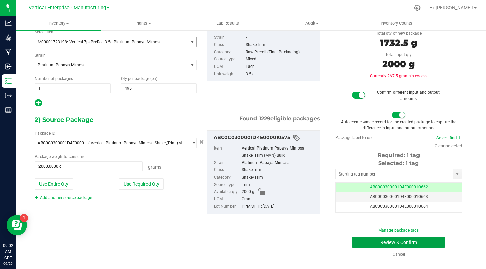
click at [418, 243] on button "Review & Confirm" at bounding box center [398, 241] width 93 height 11
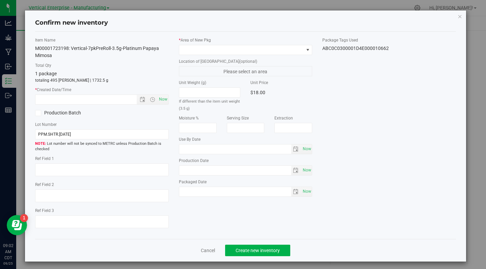
click at [162, 99] on span "Now" at bounding box center [162, 99] width 11 height 10
type input "9/25/2025 9:02 AM"
click at [36, 113] on icon at bounding box center [38, 113] width 4 height 0
click at [0, 0] on input "Production Batch" at bounding box center [0, 0] width 0 height 0
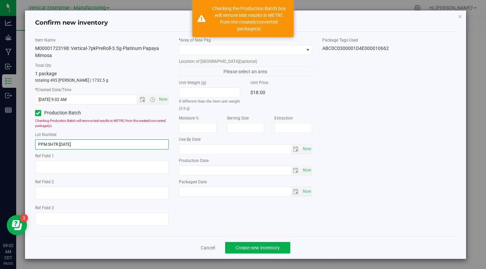
click at [88, 146] on input "PPM.SHTR.9.17.25" at bounding box center [102, 144] width 134 height 10
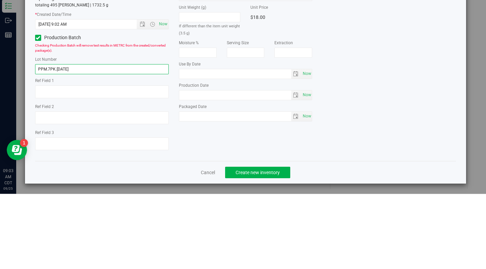
type input "PPM.7PK.9.25.25"
click at [391, 168] on div "Item Name M00001723198: Vertical-7pkPreRoll-3.5g-Platinum Papaya Mimosa Total Q…" at bounding box center [245, 134] width 431 height 194
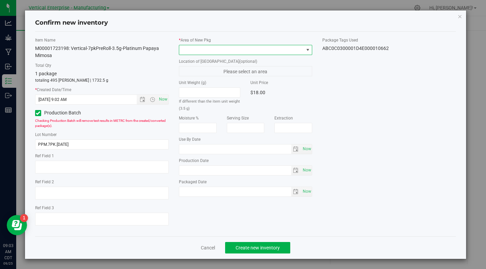
click at [191, 50] on span at bounding box center [241, 49] width 124 height 9
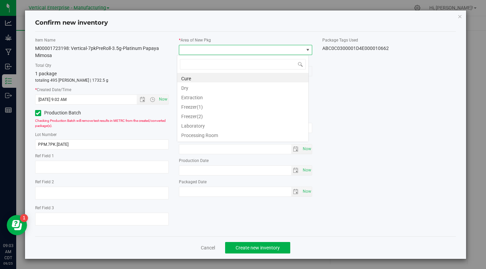
scroll to position [10, 132]
type input "va"
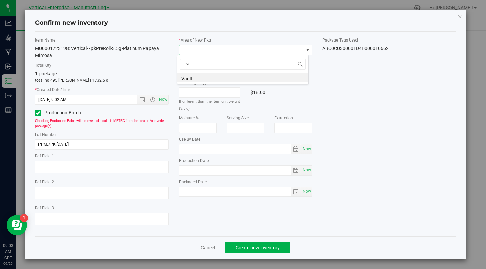
click at [191, 93] on input "text" at bounding box center [209, 92] width 61 height 9
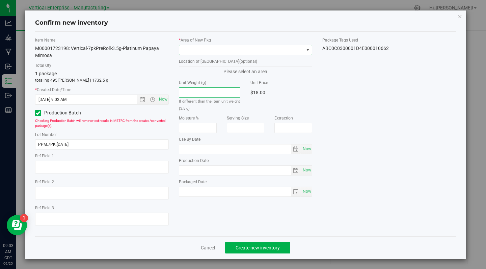
click at [198, 48] on span at bounding box center [241, 49] width 124 height 9
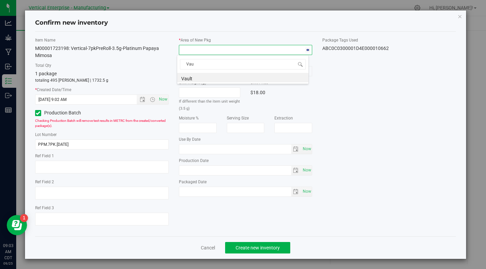
type input "Vaul"
click at [200, 75] on li "Vault" at bounding box center [242, 77] width 131 height 9
click at [350, 119] on div "Item Name M00001723198: Vertical-7pkPreRoll-3.5g-Platinum Papaya Mimosa Total Q…" at bounding box center [245, 134] width 431 height 194
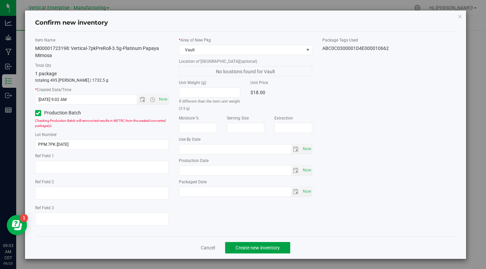
click at [254, 249] on span "Create new inventory" at bounding box center [257, 247] width 44 height 5
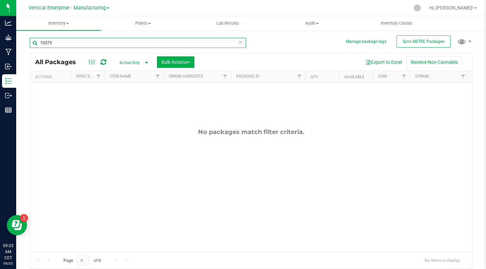
click at [65, 45] on input "10575" at bounding box center [138, 43] width 216 height 10
type input "1"
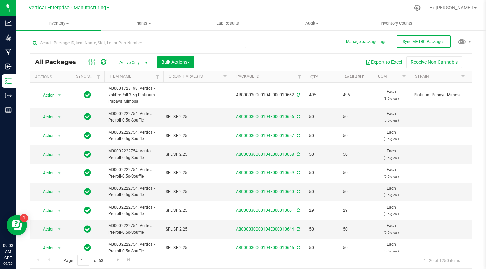
click at [43, 90] on span "Action" at bounding box center [46, 94] width 18 height 9
click at [57, 156] on li "Lock package" at bounding box center [58, 156] width 43 height 10
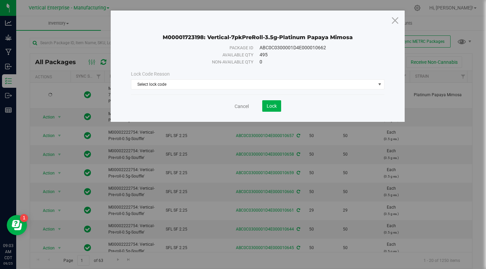
click at [168, 85] on span "Select lock code" at bounding box center [253, 84] width 244 height 9
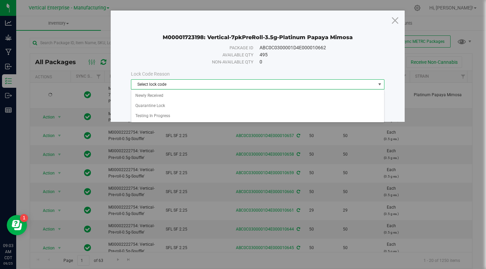
click at [155, 116] on li "Testing In Progress" at bounding box center [257, 116] width 253 height 10
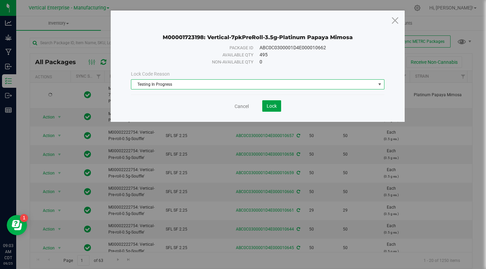
click at [277, 105] on button "Lock" at bounding box center [271, 105] width 19 height 11
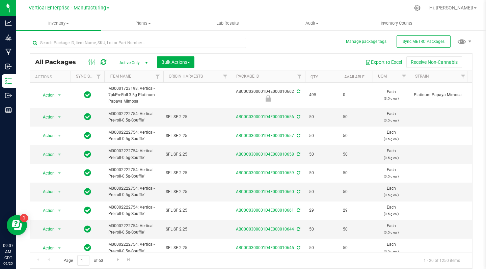
copy div "ABC0C0300001D4E000010662"
